Goal: Task Accomplishment & Management: Manage account settings

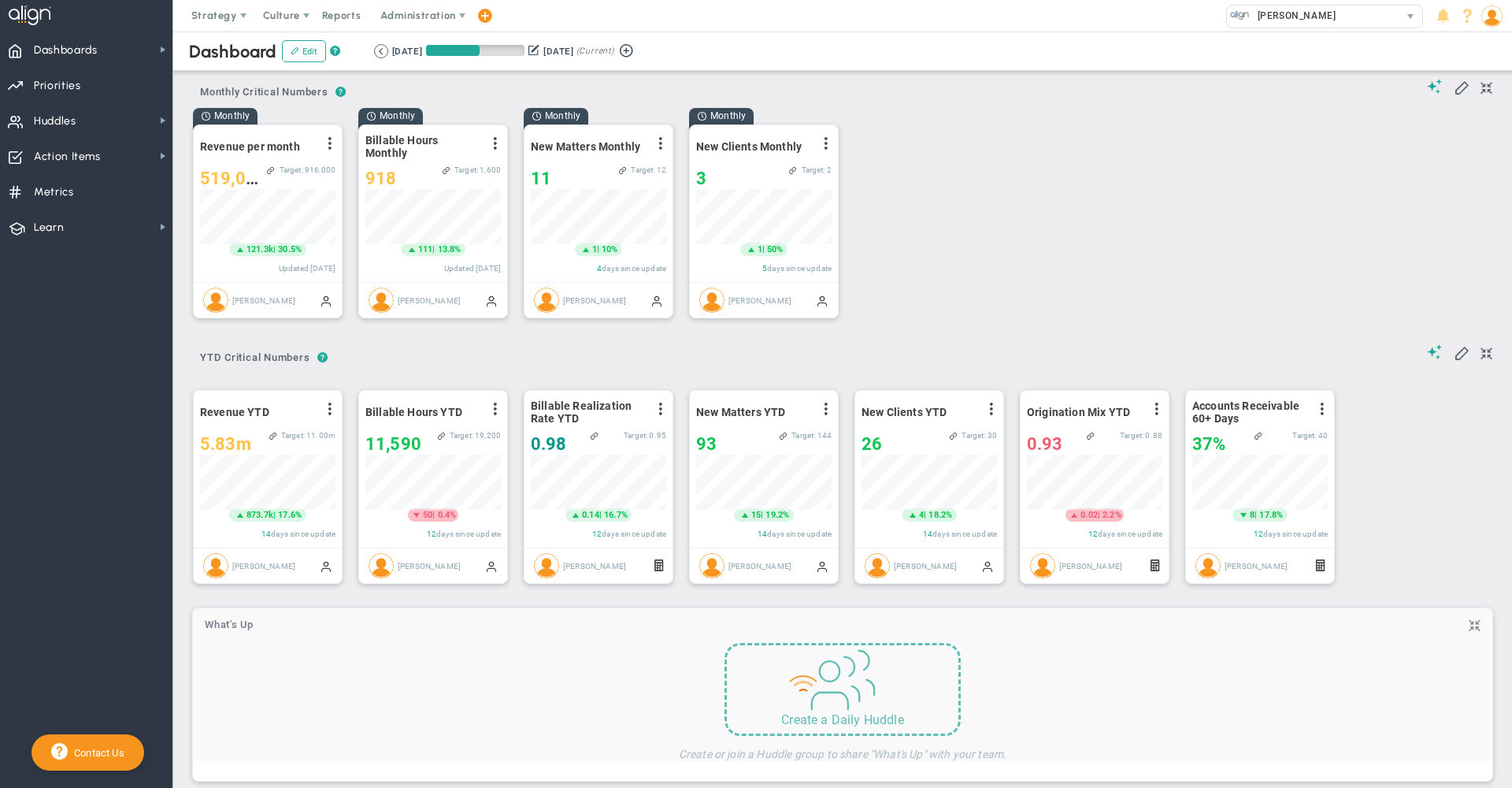
click at [1490, 20] on img at bounding box center [1492, 16] width 22 height 22
click at [1473, 54] on span "Profile" at bounding box center [1447, 47] width 128 height 32
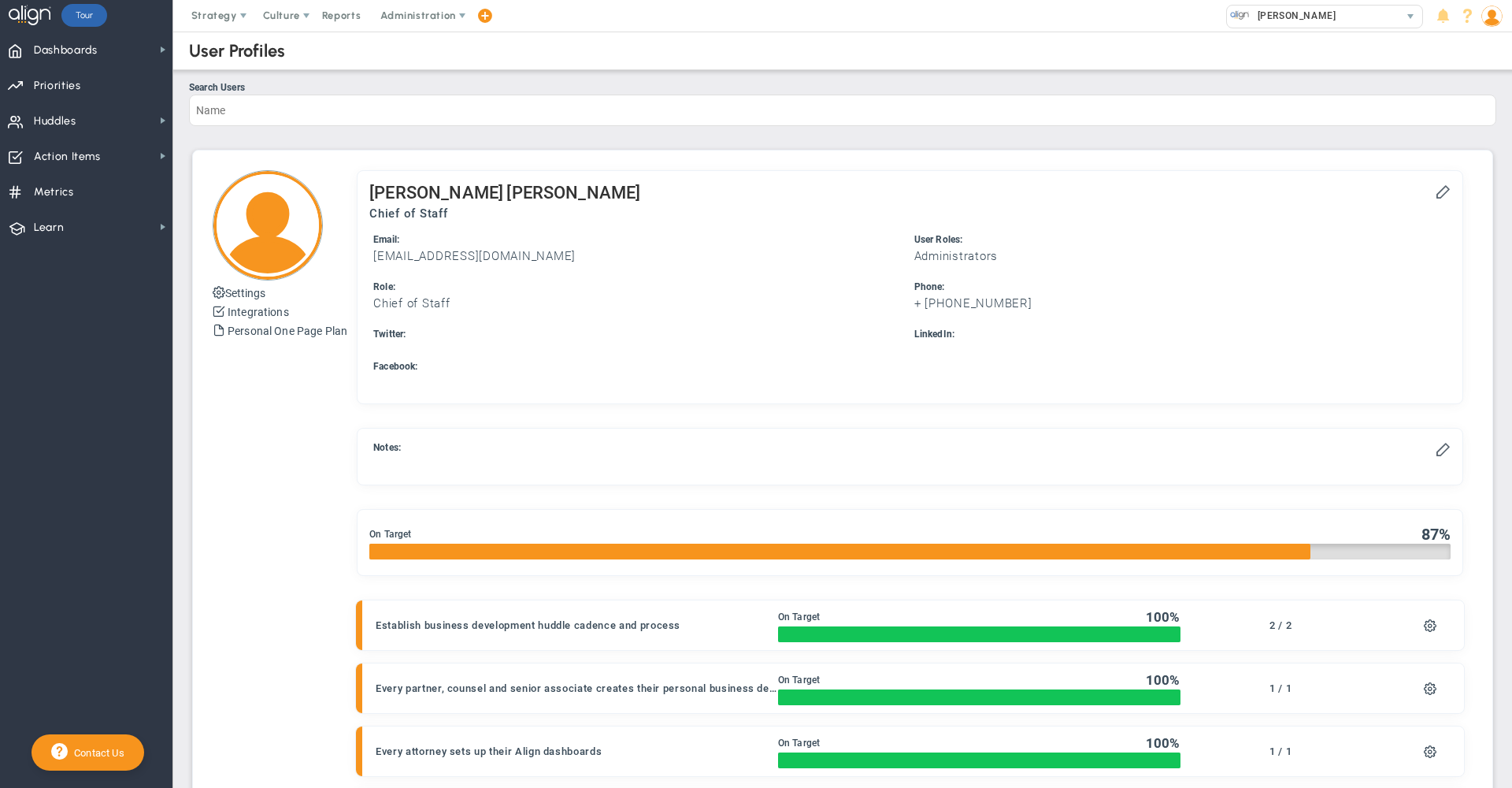
click at [1439, 196] on div "[PERSON_NAME] Chief of Staff Email: [EMAIL_ADDRESS][DOMAIN_NAME] Administrators" at bounding box center [910, 287] width 1105 height 232
click at [1435, 195] on span at bounding box center [1443, 191] width 16 height 16
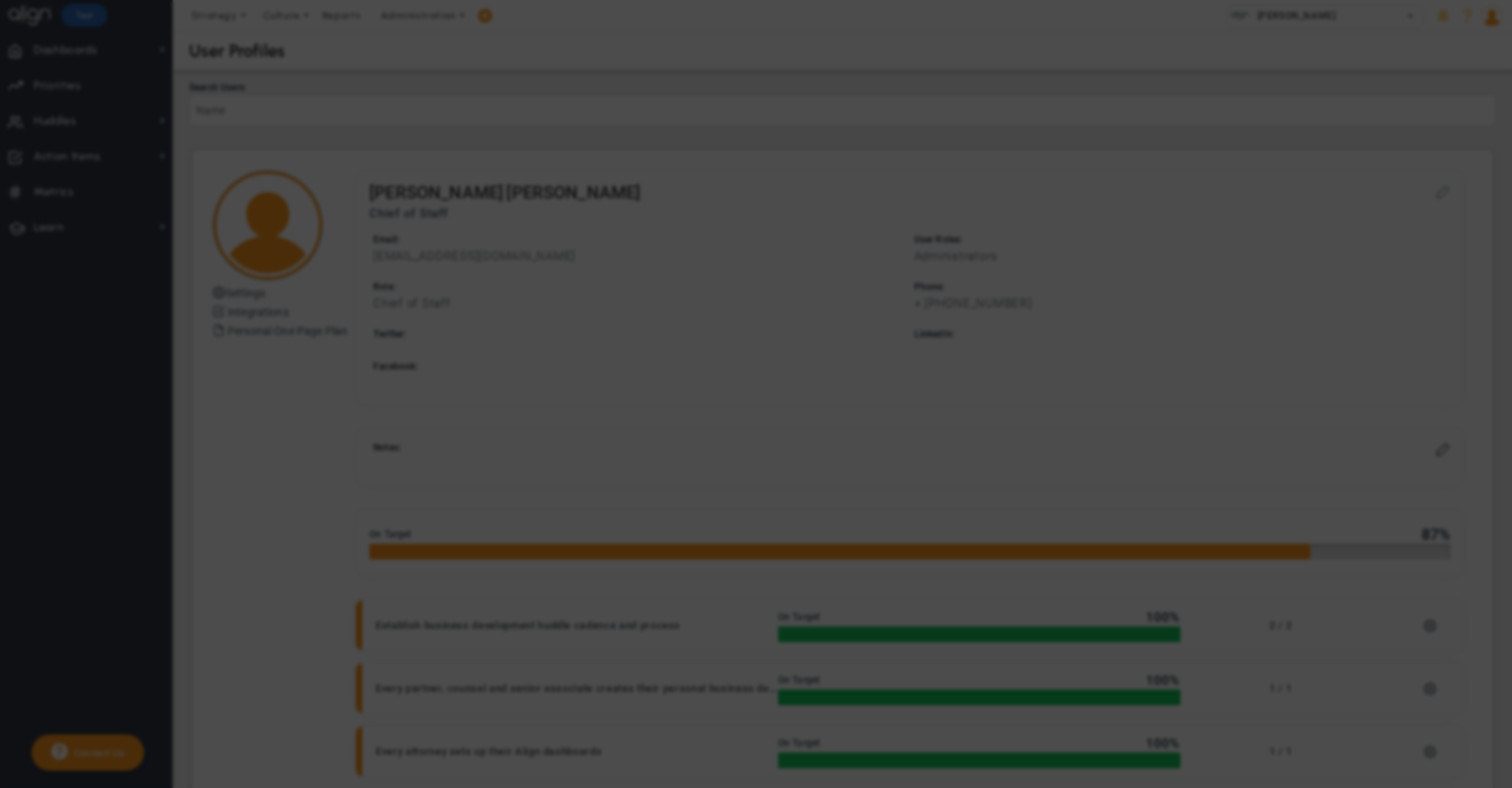
type input "[EMAIL_ADDRESS][DOMAIN_NAME]"
type input "[PERSON_NAME]"
type input "Chief of Staff"
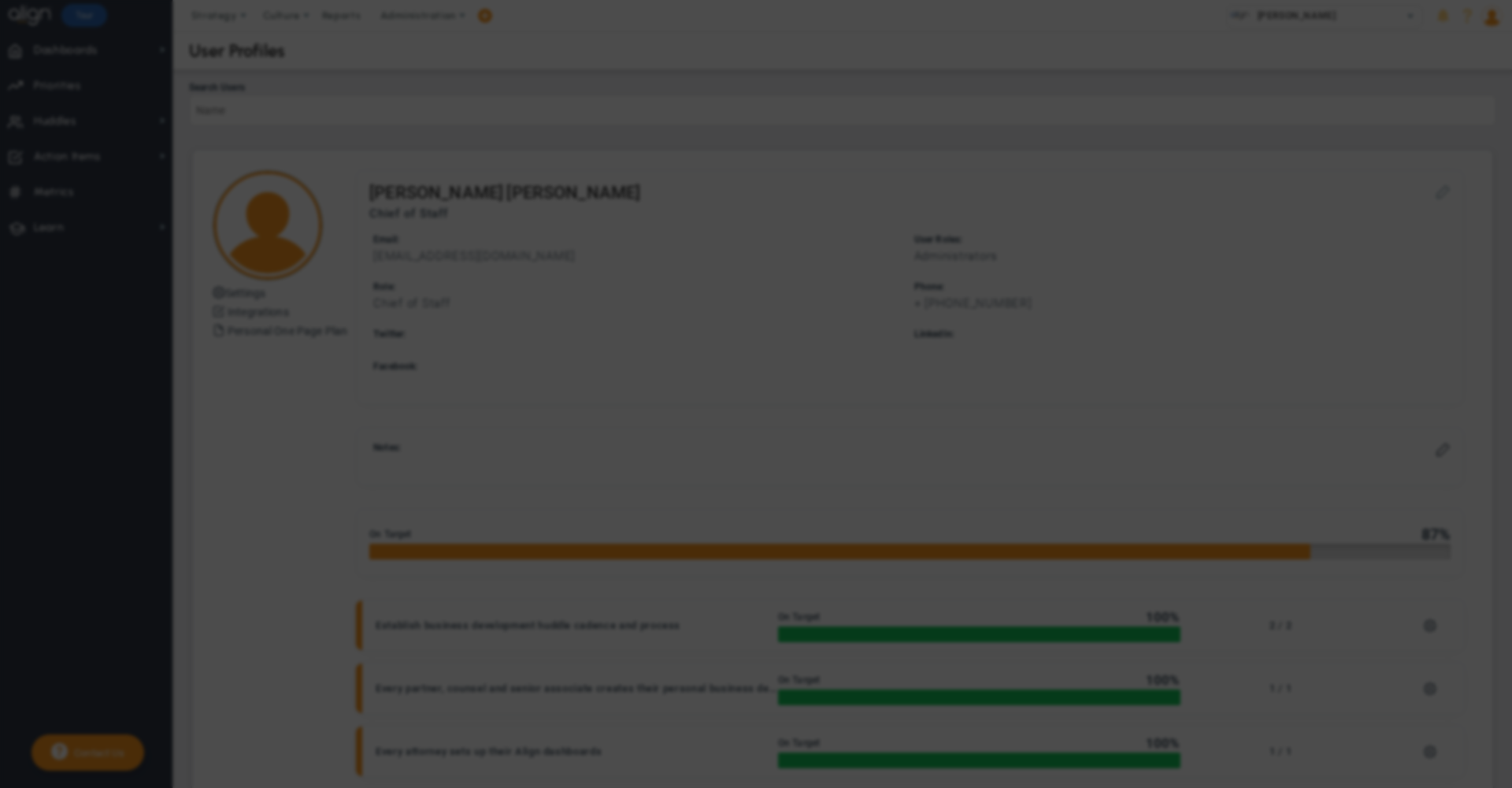
type input "504"
type input "952-1060"
type input "0"
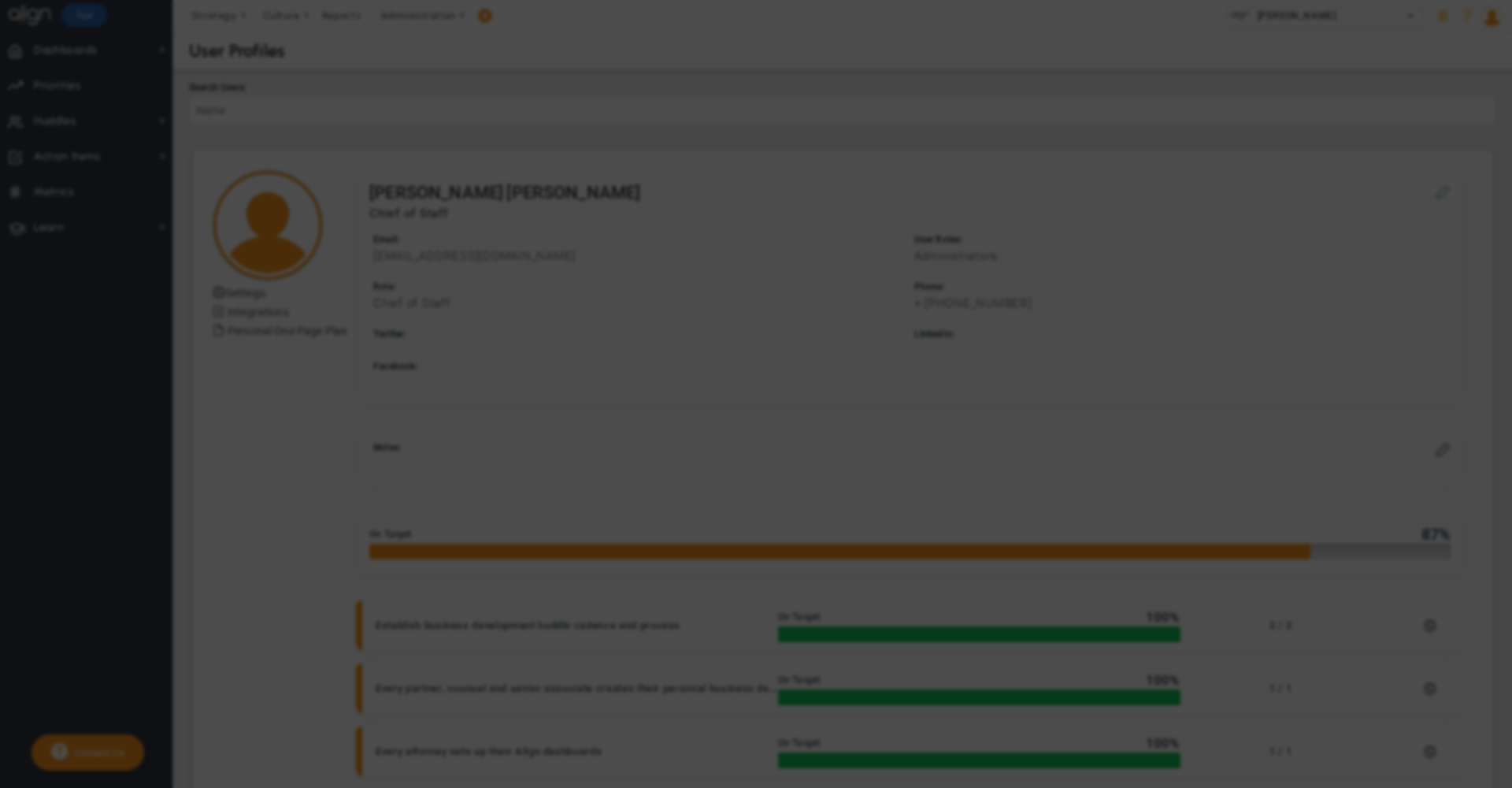
type input "0"
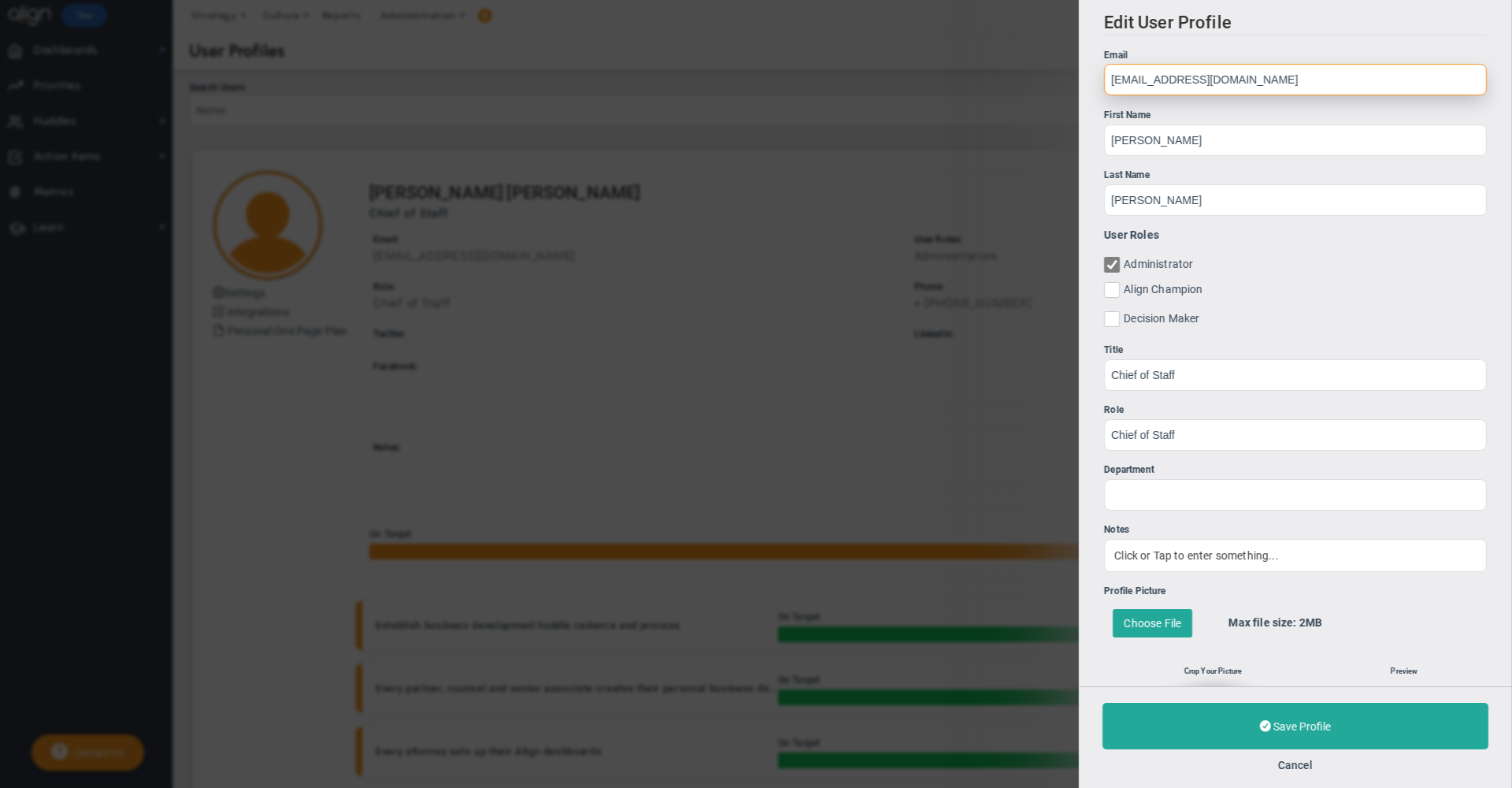
click at [1256, 80] on input "[EMAIL_ADDRESS][DOMAIN_NAME]" at bounding box center [1295, 79] width 383 height 32
paste input "[PERSON_NAME]@[PERSON_NAME]-law"
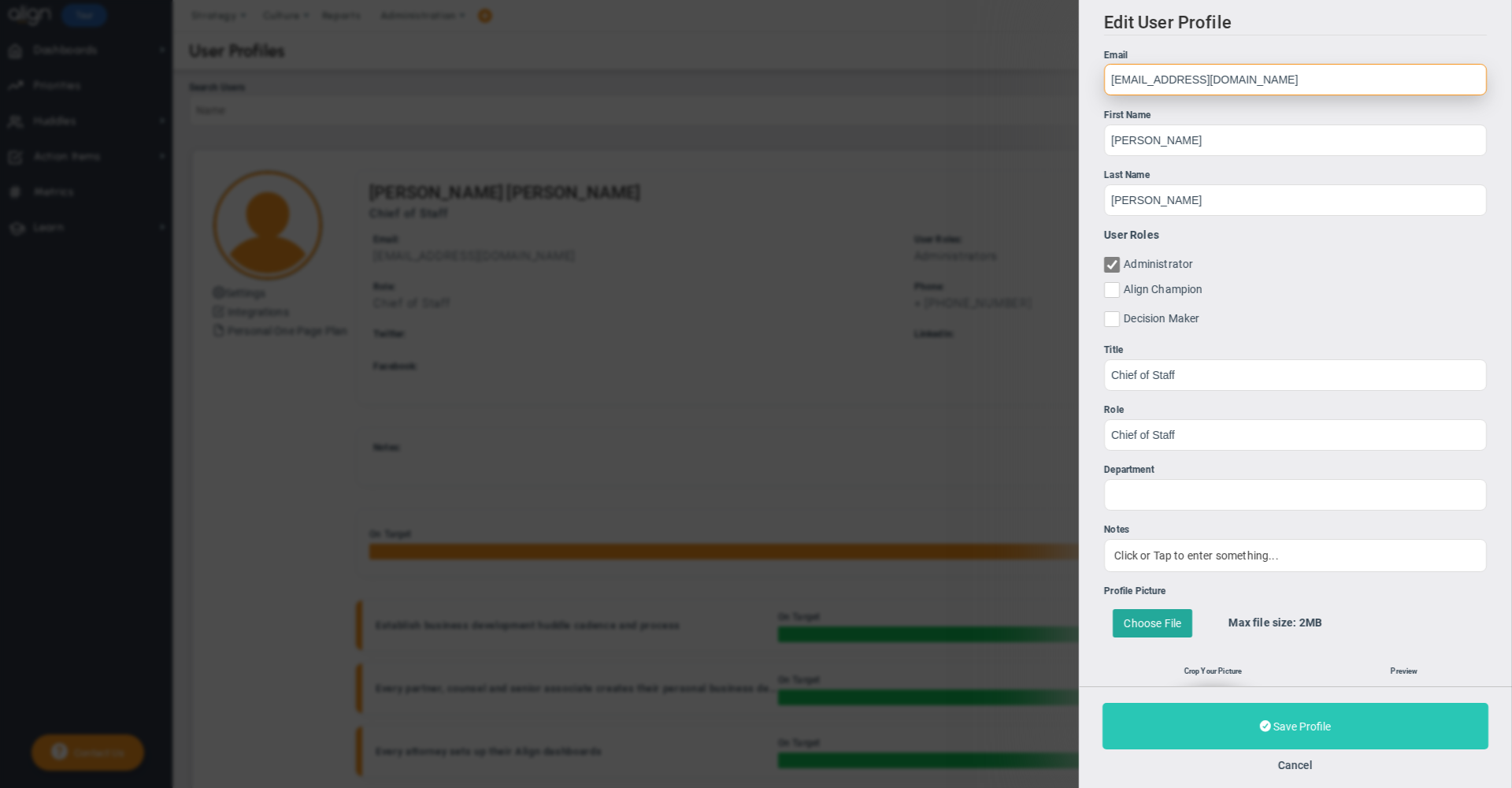
type input "[EMAIL_ADDRESS][DOMAIN_NAME]"
click at [1196, 729] on button "Save Profile" at bounding box center [1295, 726] width 386 height 47
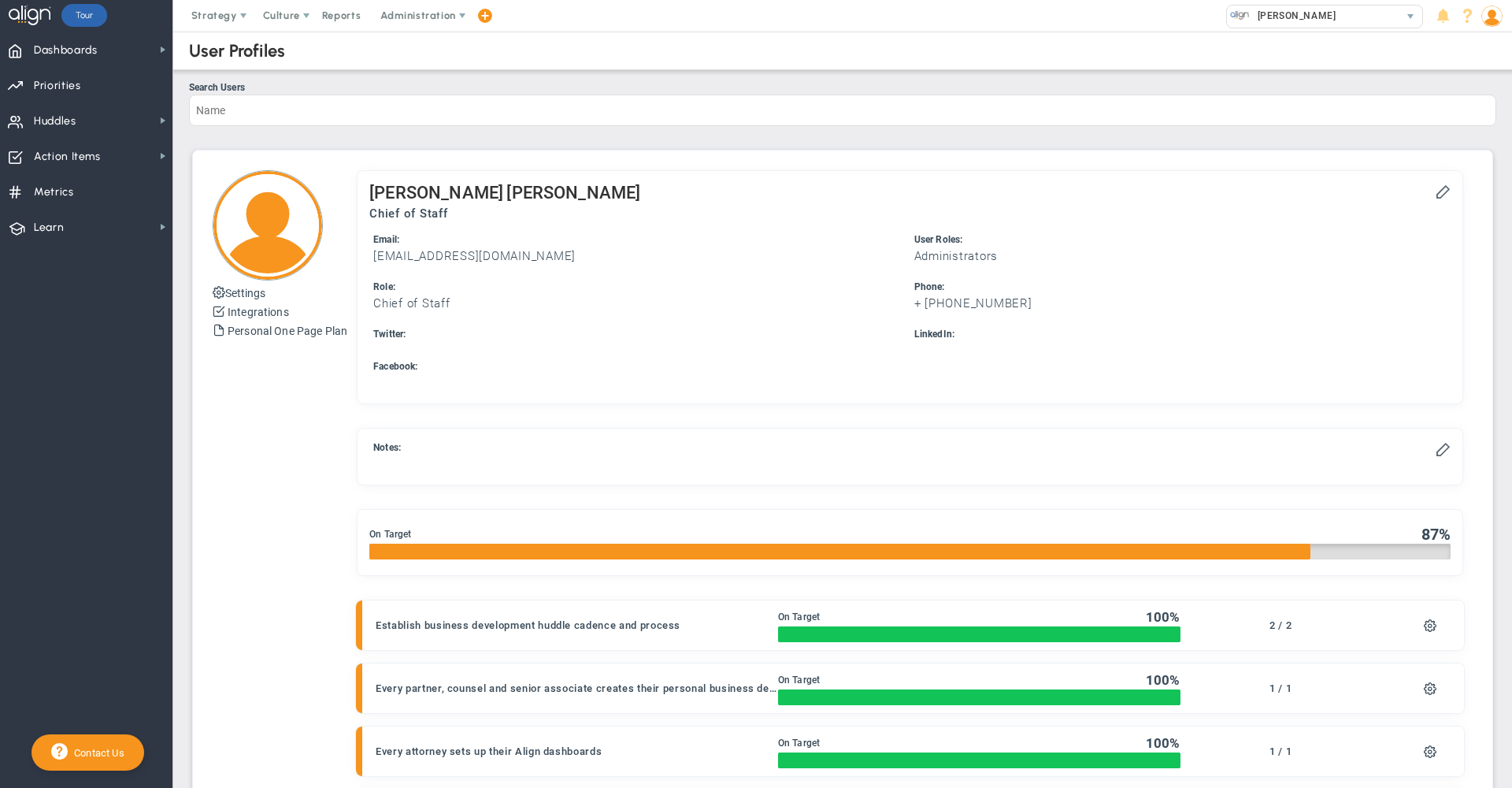
click at [1494, 25] on img at bounding box center [1492, 16] width 22 height 22
click at [1482, 181] on span "Sign Out" at bounding box center [1447, 173] width 128 height 32
